Goal: Task Accomplishment & Management: Complete application form

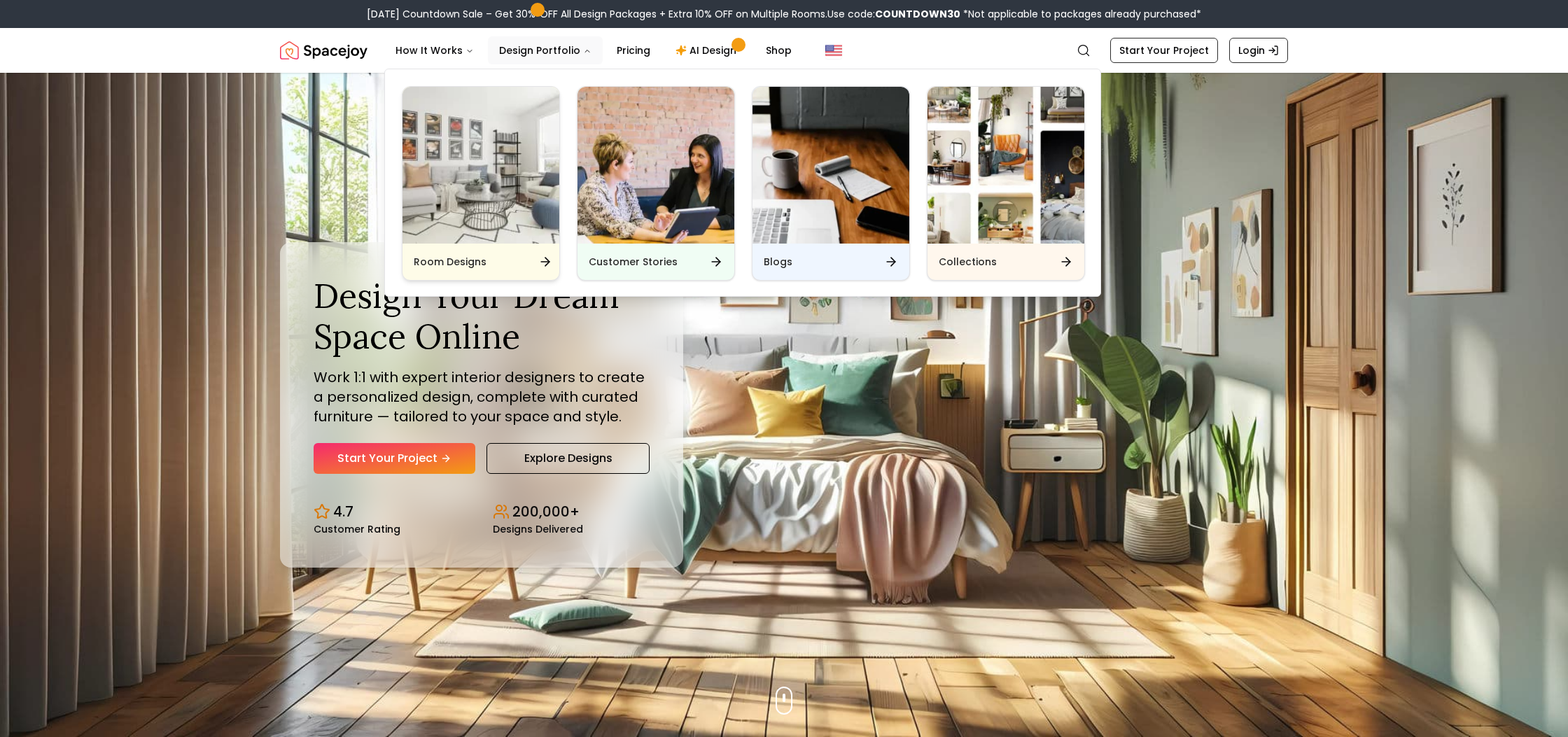
click at [505, 214] on img "Main" at bounding box center [481, 165] width 156 height 156
click at [1017, 173] on img "Main" at bounding box center [1005, 165] width 156 height 156
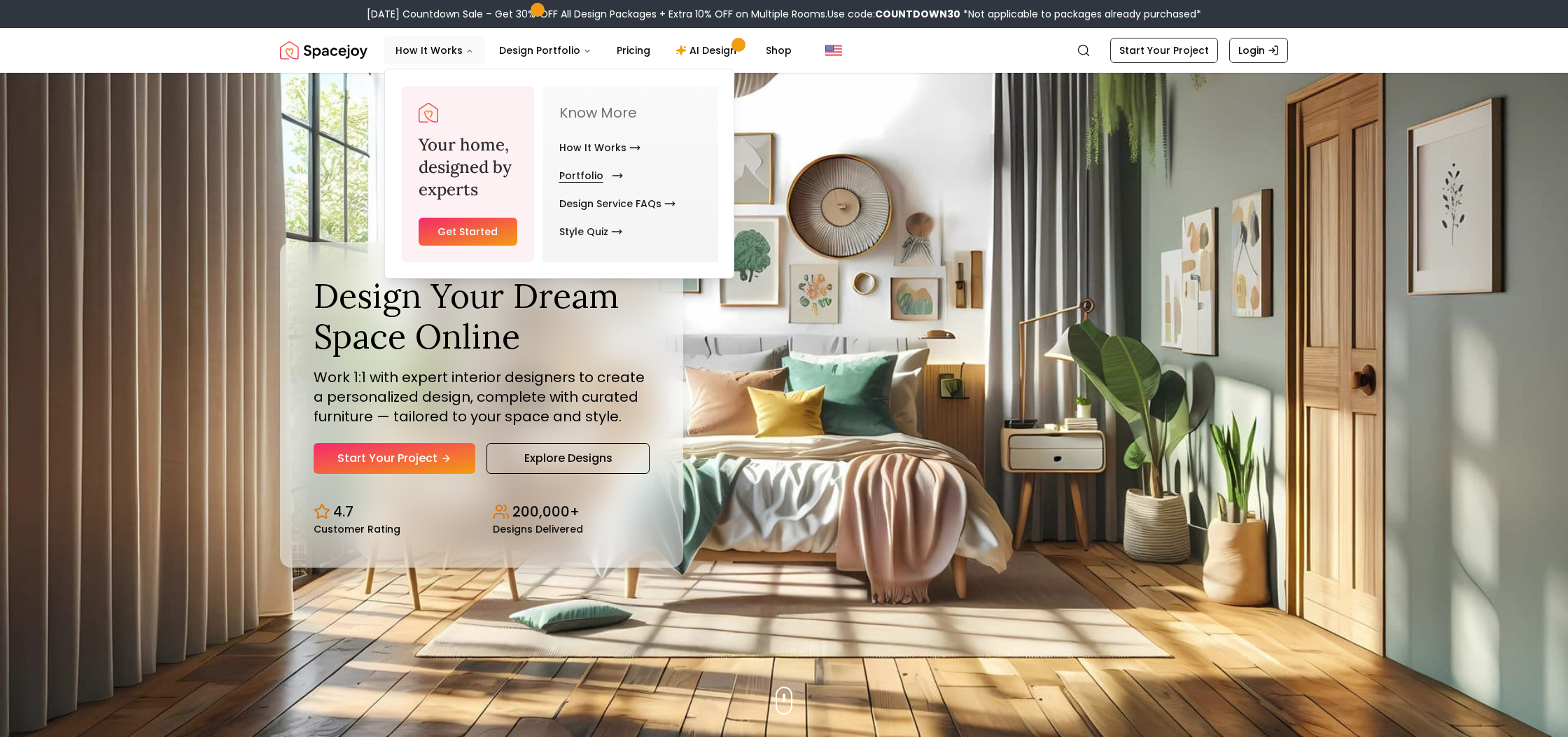
click at [585, 176] on link "Portfolio" at bounding box center [587, 175] width 58 height 28
click at [605, 201] on link "Design Service FAQs" at bounding box center [616, 203] width 116 height 28
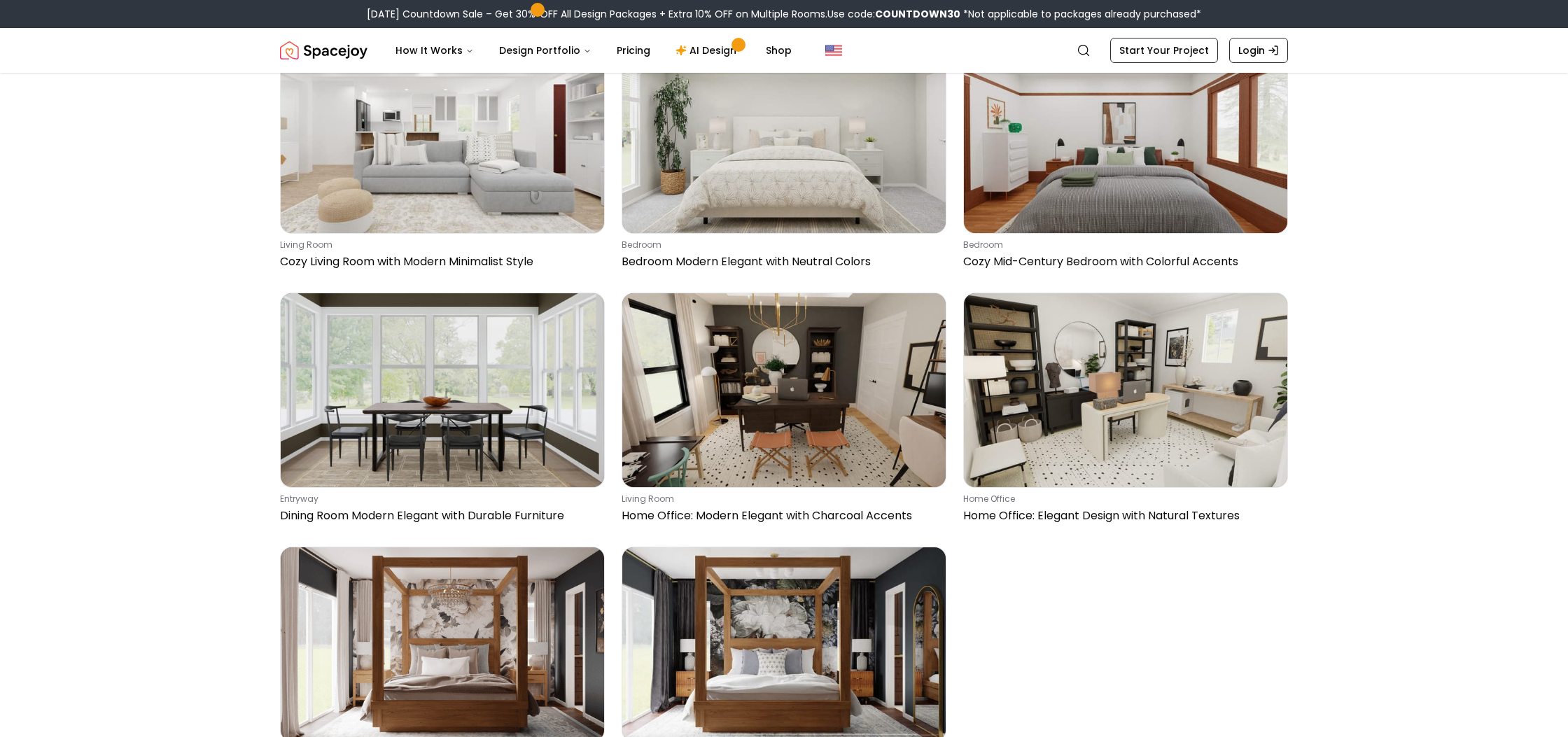
scroll to position [1821, 0]
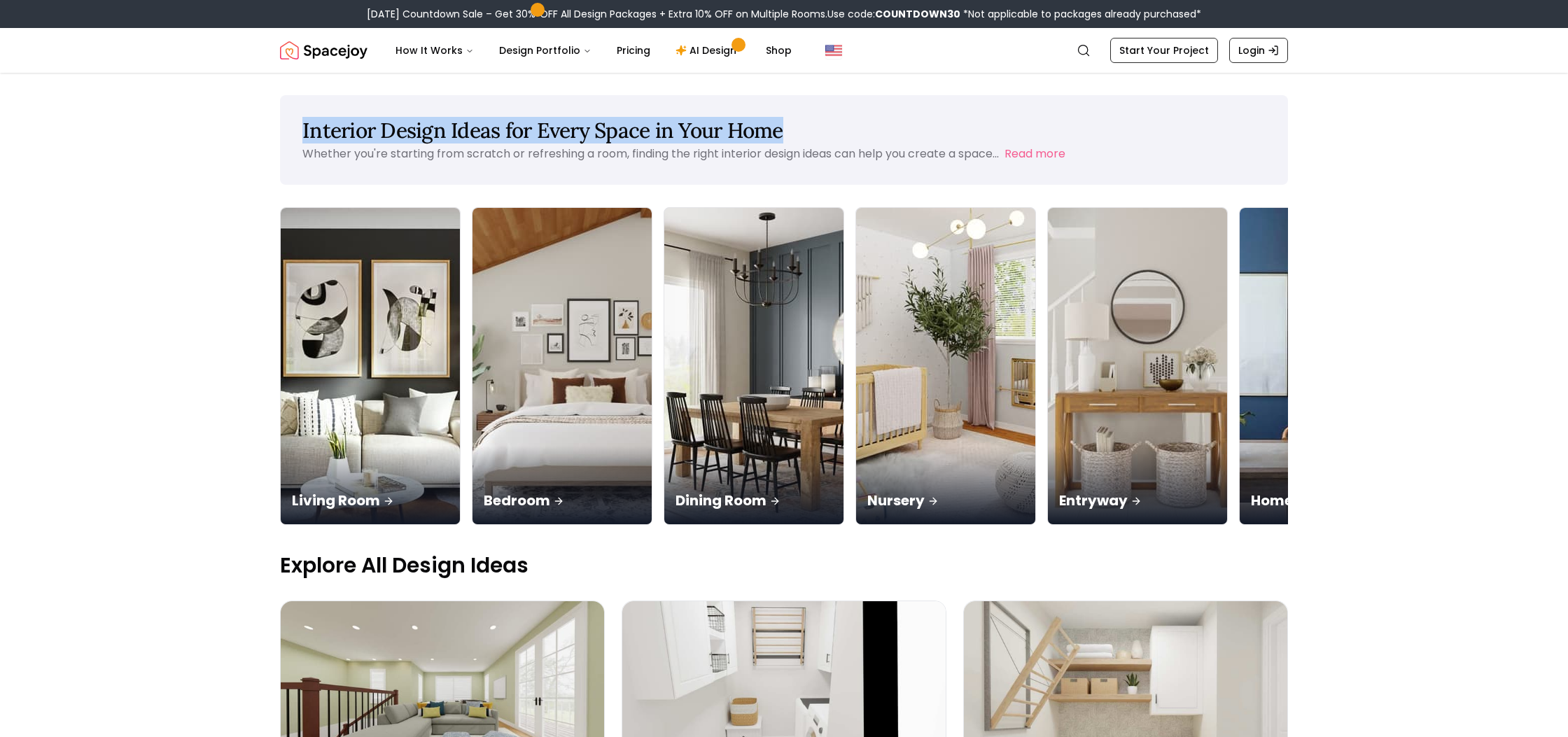
drag, startPoint x: 303, startPoint y: 127, endPoint x: 791, endPoint y: 131, distance: 488.0
click at [791, 131] on h1 "Interior Design Ideas for Every Space in Your Home" at bounding box center [784, 130] width 963 height 25
copy h1 "Interior Design Ideas for Every Space in Your Home"
click at [382, 150] on p "Whether you're starting from scratch or refreshing a room, finding the right in…" at bounding box center [651, 153] width 697 height 16
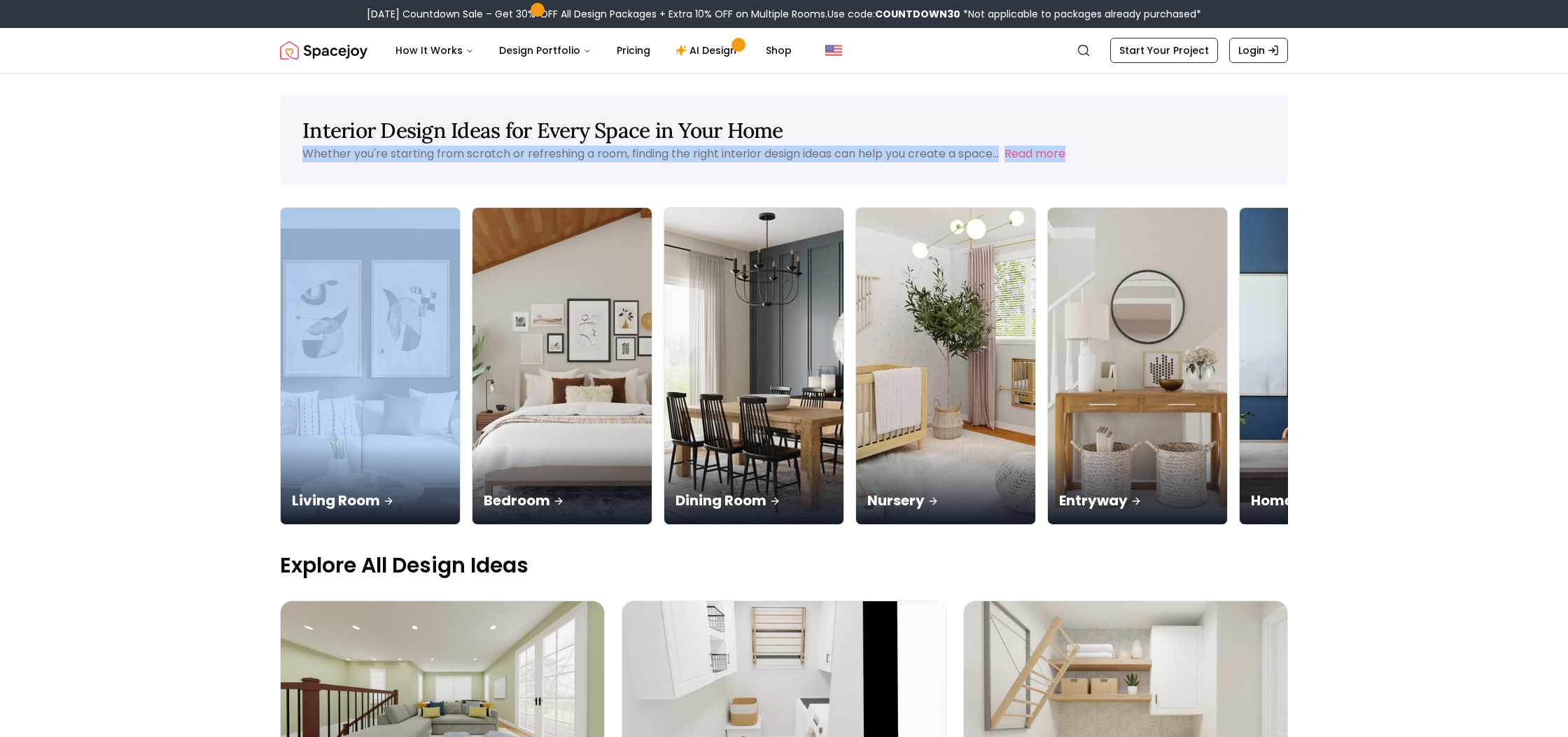
click at [382, 150] on p "Whether you're starting from scratch or refreshing a room, finding the right in…" at bounding box center [651, 153] width 697 height 16
click at [454, 154] on p "Whether you're starting from scratch or refreshing a room, finding the right in…" at bounding box center [651, 153] width 697 height 16
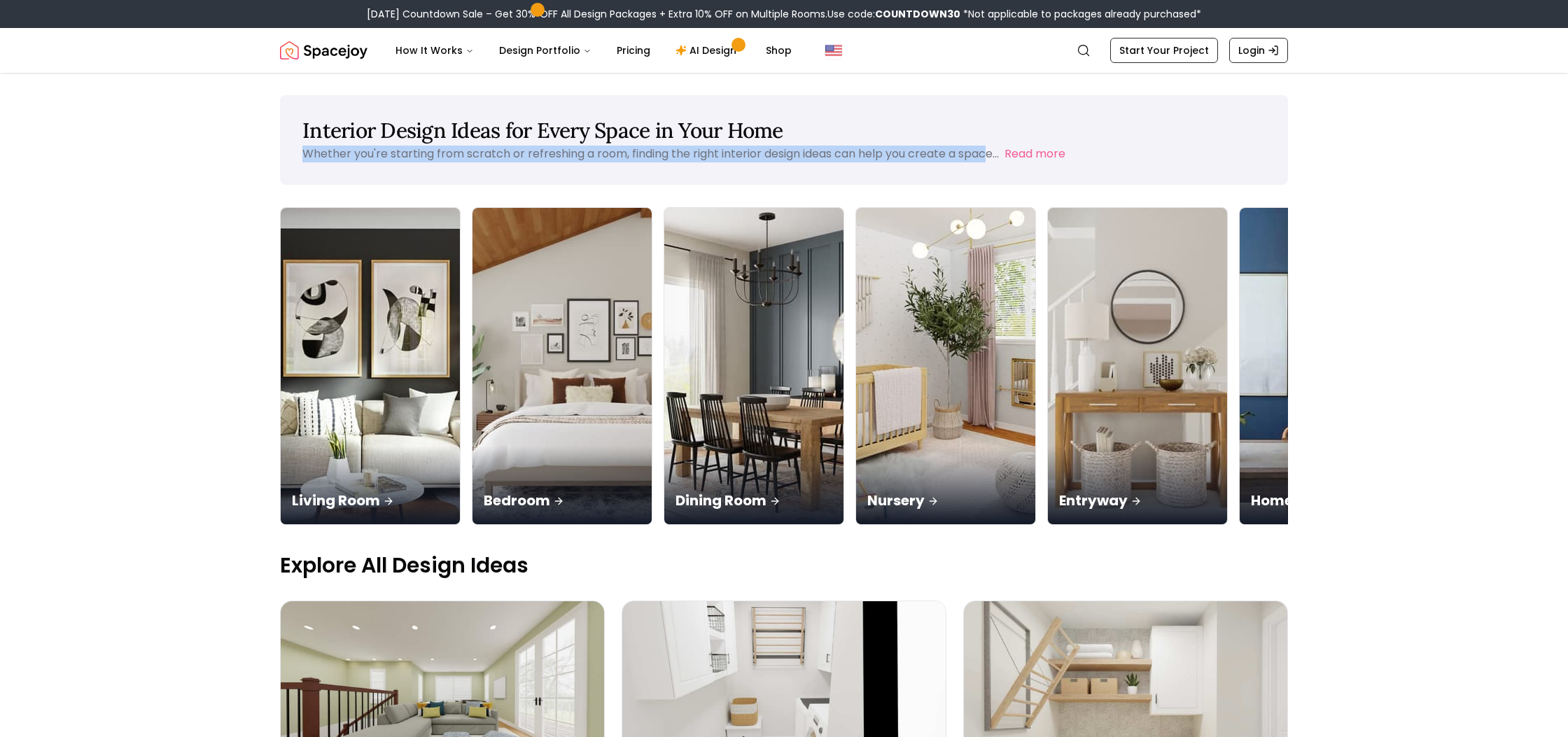
drag, startPoint x: 303, startPoint y: 154, endPoint x: 994, endPoint y: 152, distance: 691.0
click at [994, 152] on p "Whether you're starting from scratch or refreshing a room, finding the right in…" at bounding box center [651, 153] width 697 height 16
click at [1089, 153] on div "Whether you're starting from scratch or refreshing a room, finding the right in…" at bounding box center [784, 153] width 963 height 17
copy div "Whether you're starting from scratch or refreshing a room, finding the right in…"
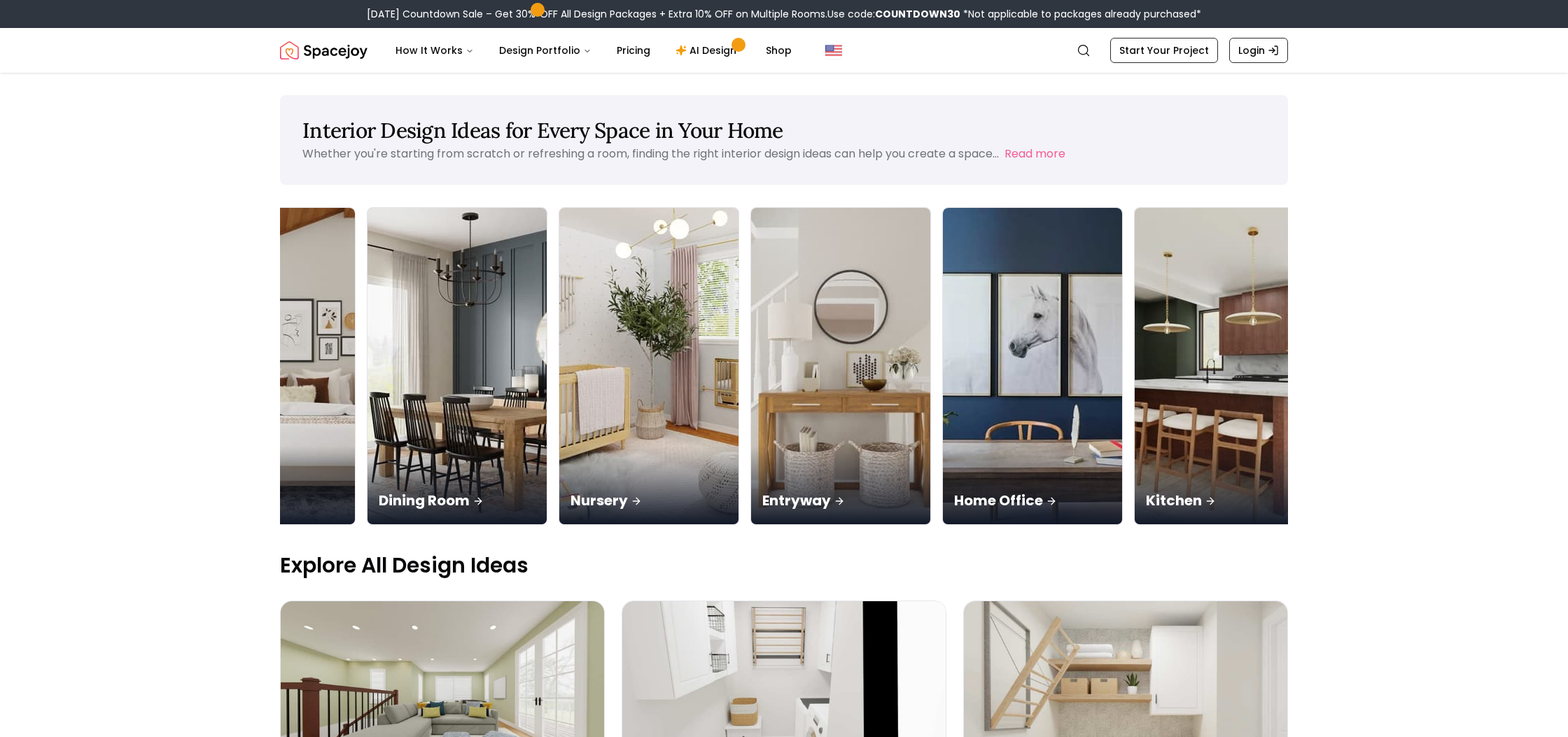
click at [1143, 49] on link "Start Your Project" at bounding box center [1164, 51] width 107 height 25
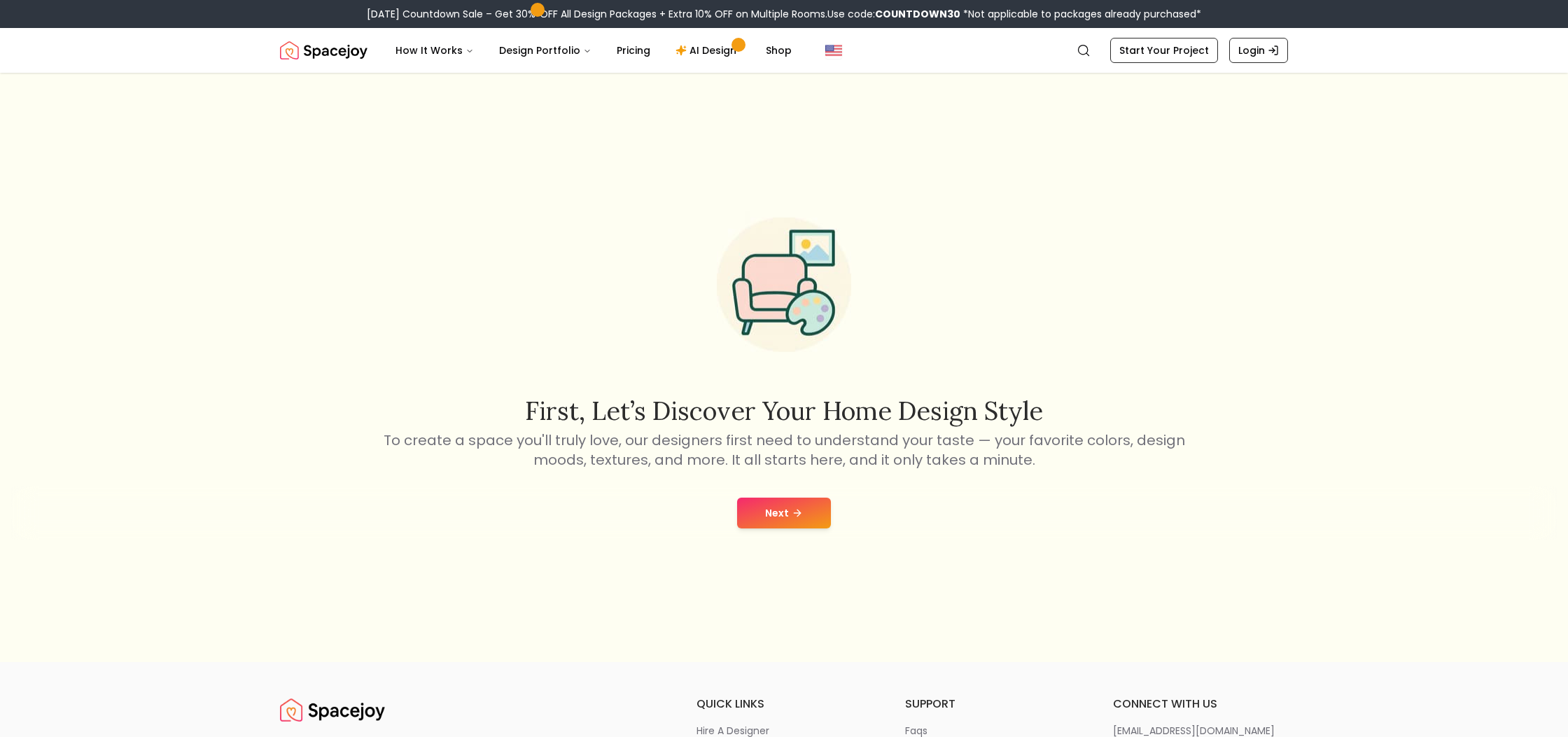
click at [788, 506] on button "Next" at bounding box center [784, 513] width 94 height 31
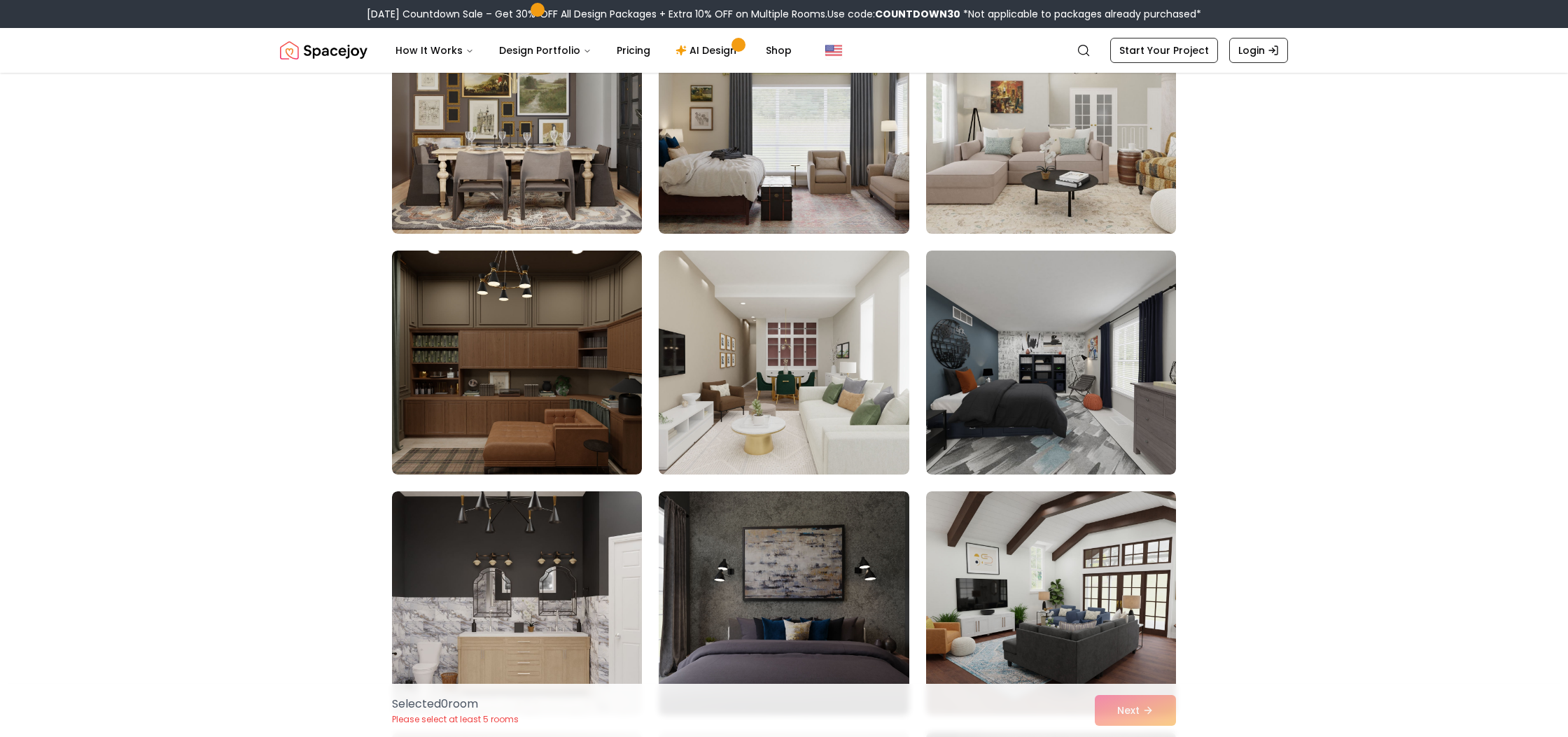
scroll to position [7615, 0]
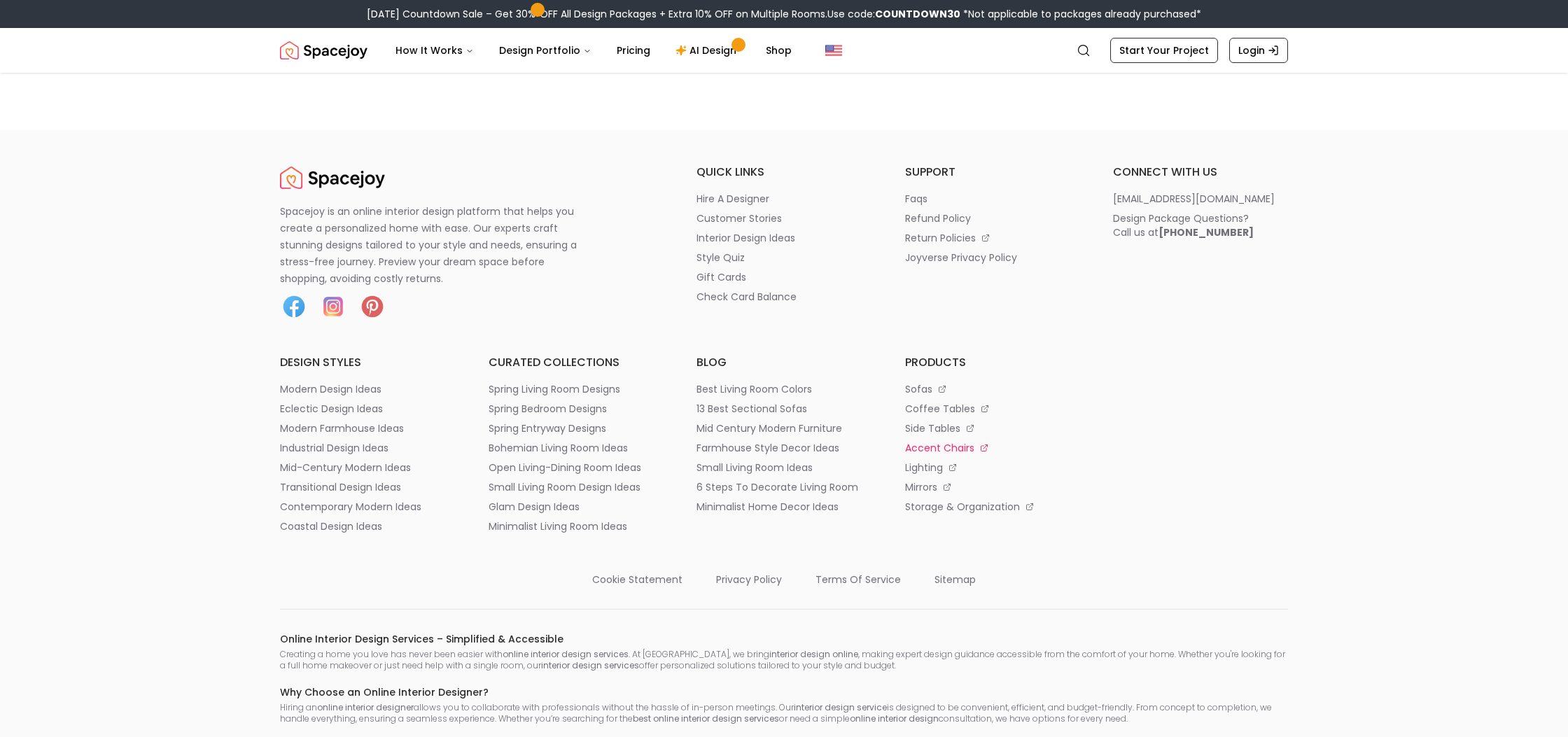
scroll to position [7545, 0]
click at [947, 397] on li "sofas" at bounding box center [992, 390] width 175 height 14
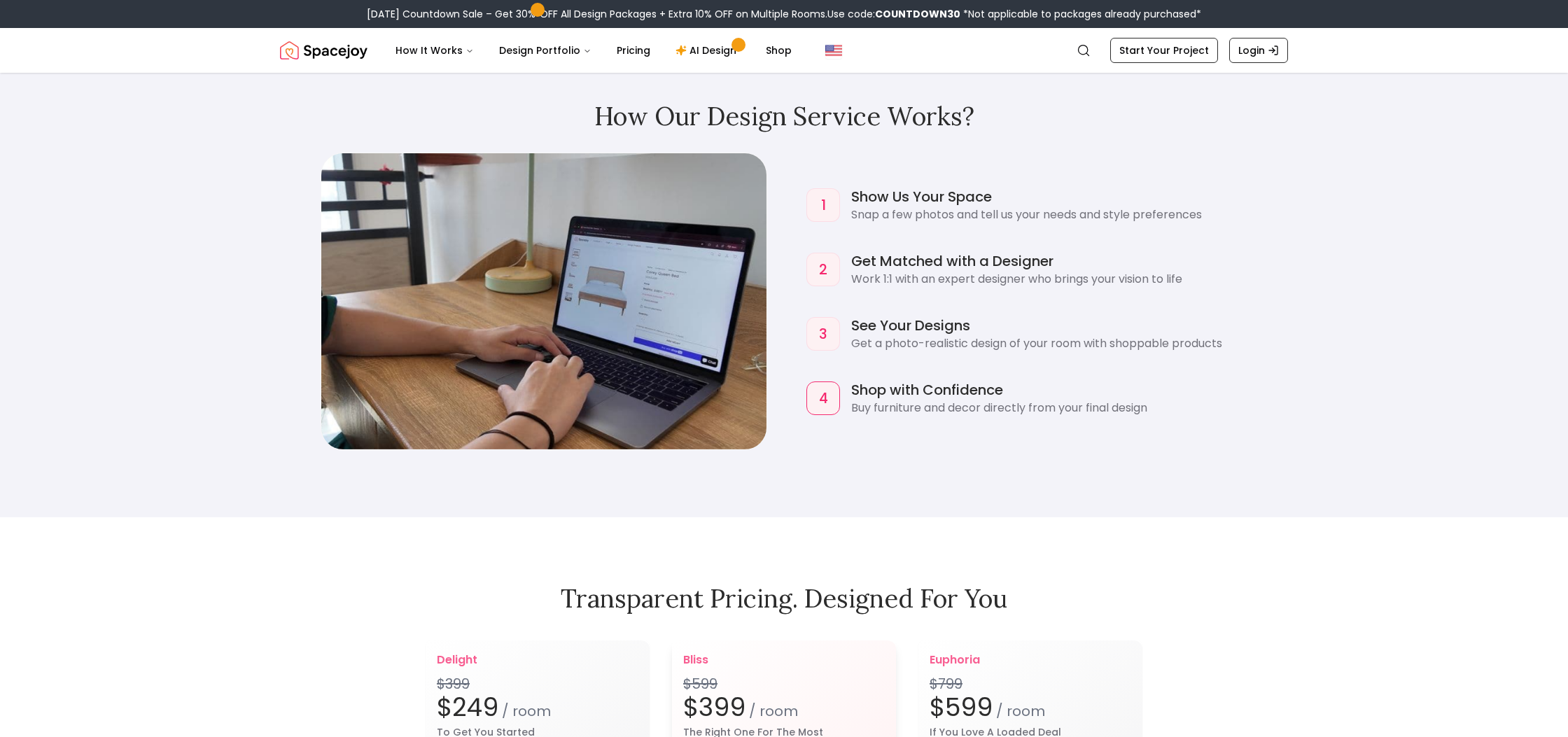
scroll to position [1478, 0]
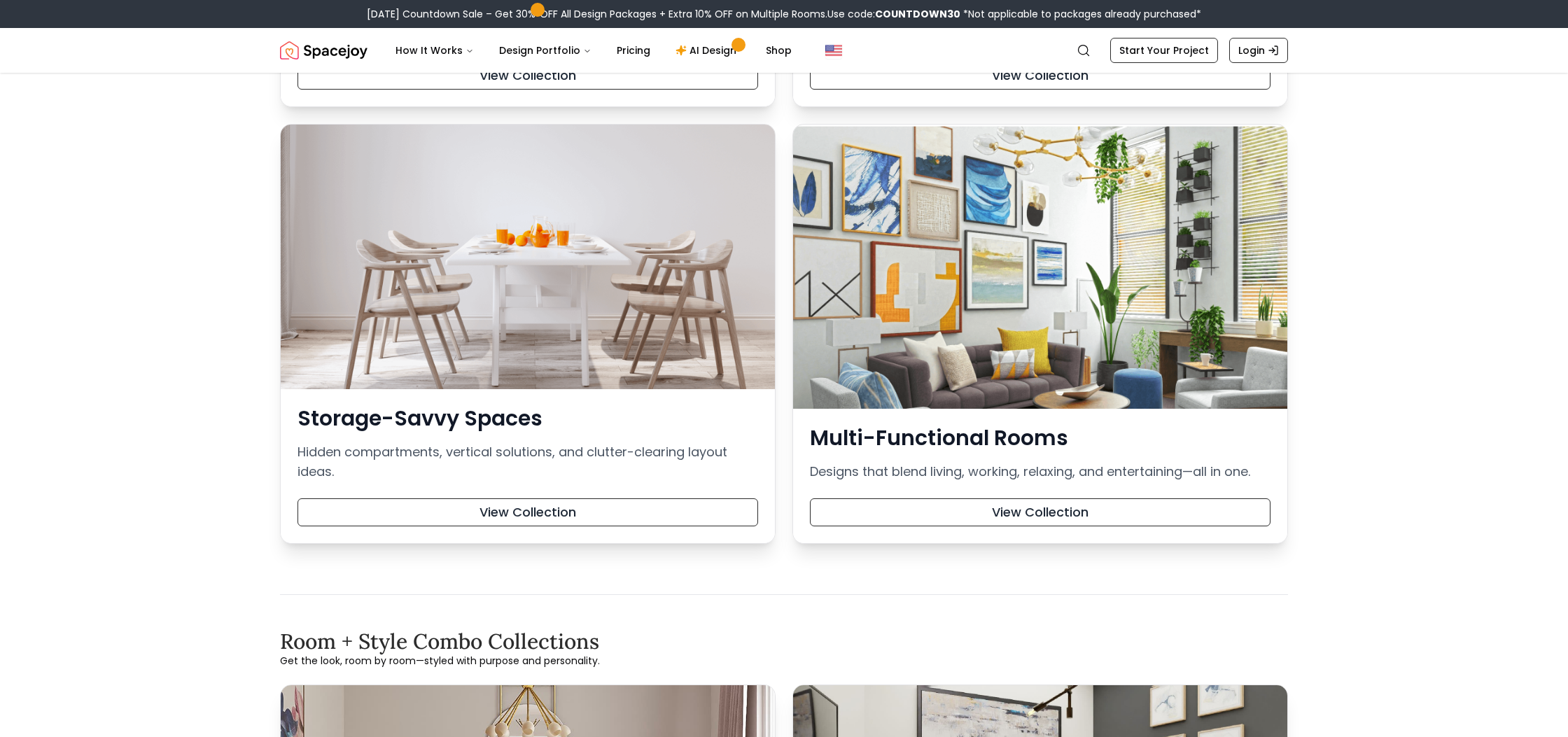
scroll to position [1895, 0]
